Goal: Navigation & Orientation: Understand site structure

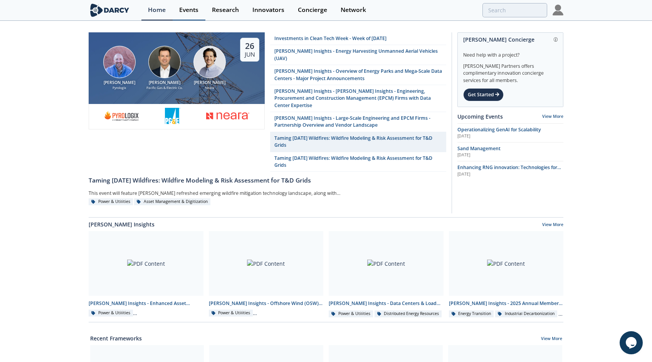
click at [186, 8] on div "Events" at bounding box center [188, 10] width 19 height 6
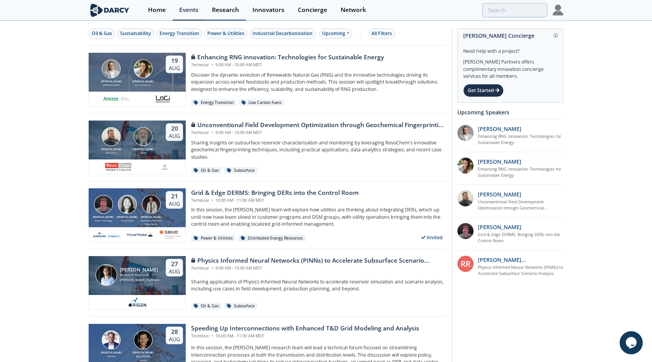
click at [231, 13] on div "Research" at bounding box center [225, 10] width 27 height 6
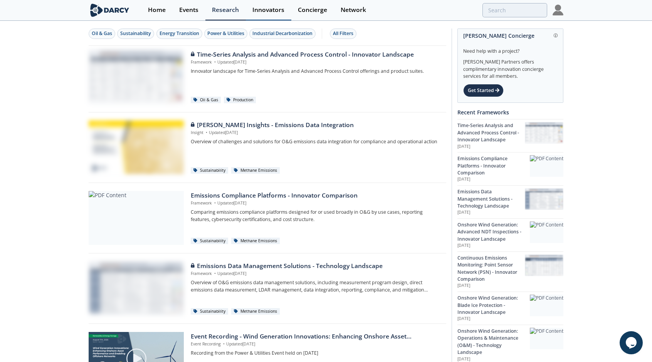
click at [264, 8] on div "Innovators" at bounding box center [269, 10] width 32 height 6
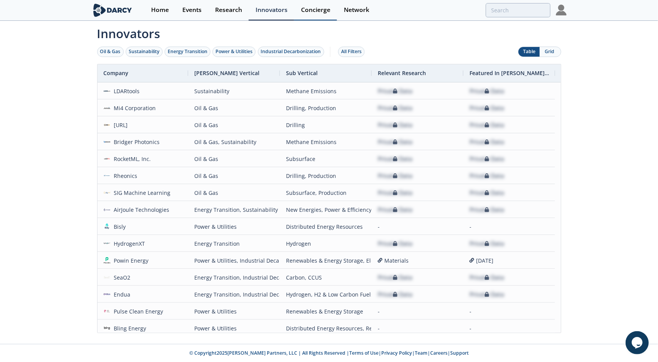
click at [313, 8] on div "Concierge" at bounding box center [315, 10] width 29 height 6
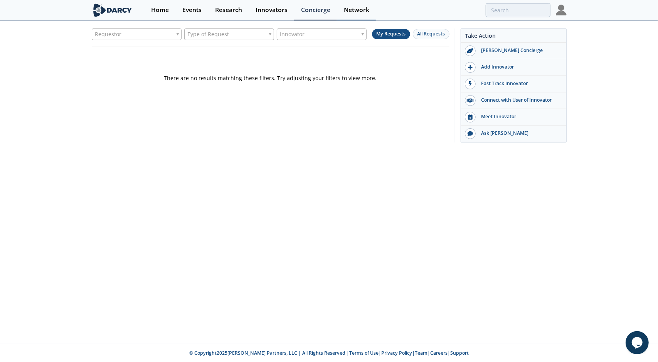
click at [363, 8] on div "Network" at bounding box center [356, 10] width 25 height 6
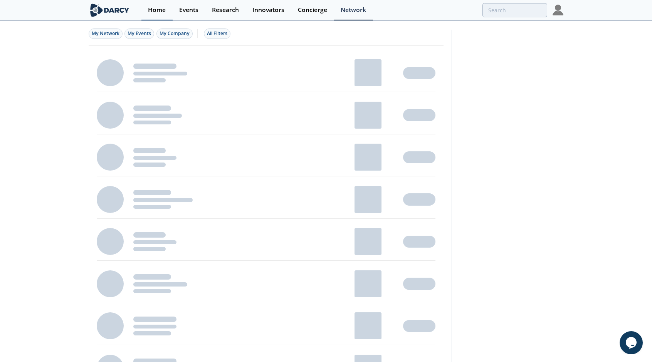
click at [155, 8] on div "Home" at bounding box center [157, 10] width 18 height 6
